Goal: Information Seeking & Learning: Learn about a topic

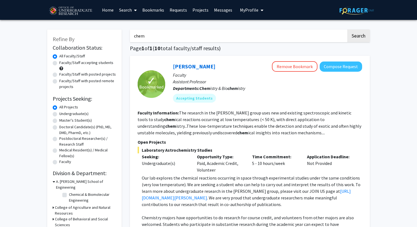
click at [340, 36] on input "chem" at bounding box center [238, 35] width 216 height 13
type input "c"
click at [347, 29] on button "Search" at bounding box center [358, 35] width 23 height 13
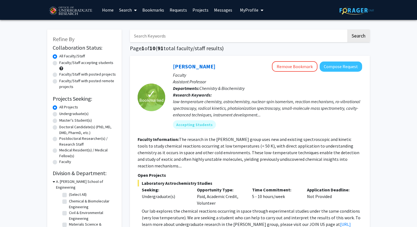
click at [75, 112] on label "Undergraduate(s)" at bounding box center [73, 114] width 29 height 6
click at [63, 112] on input "Undergraduate(s)" at bounding box center [61, 113] width 4 height 4
radio input "true"
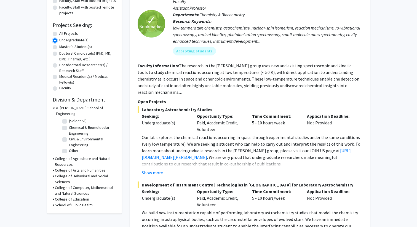
scroll to position [77, 0]
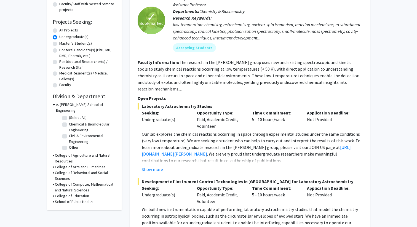
click at [53, 181] on icon at bounding box center [53, 184] width 1 height 6
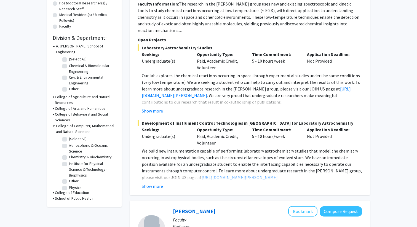
scroll to position [141, 0]
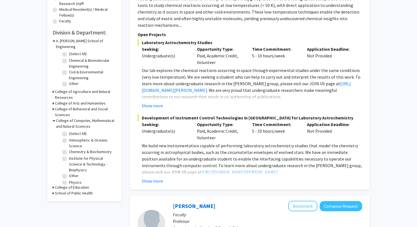
click at [69, 149] on label "Chemistry & Biochemistry" at bounding box center [90, 152] width 43 height 6
click at [69, 149] on input "Chemistry & Biochemistry" at bounding box center [71, 151] width 4 height 4
checkbox input "true"
